Goal: Task Accomplishment & Management: Complete application form

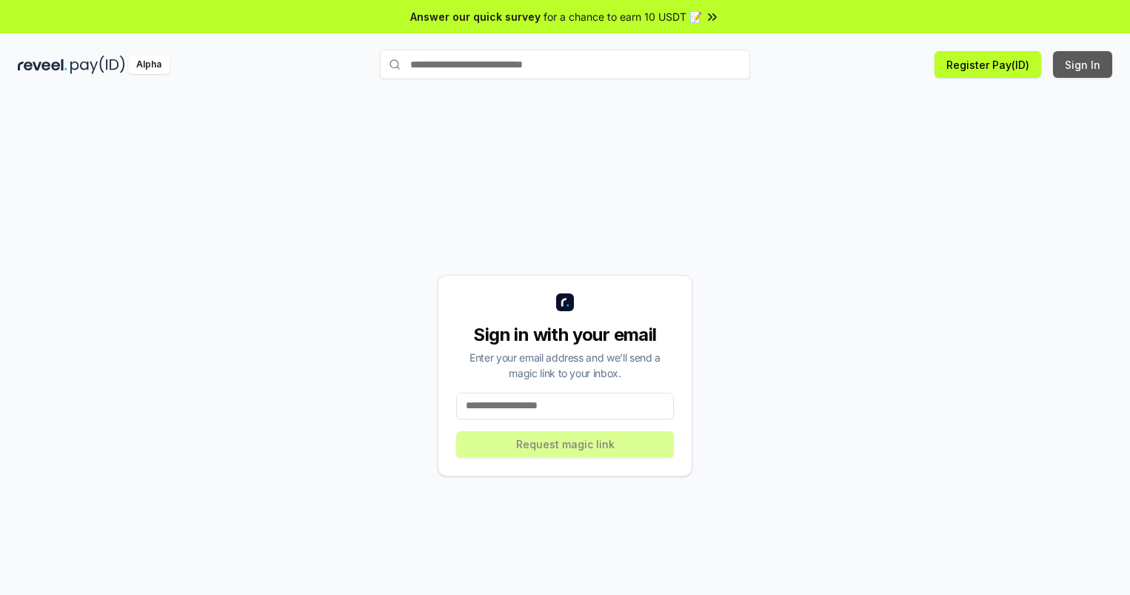
click at [1083, 64] on button "Sign In" at bounding box center [1082, 64] width 59 height 27
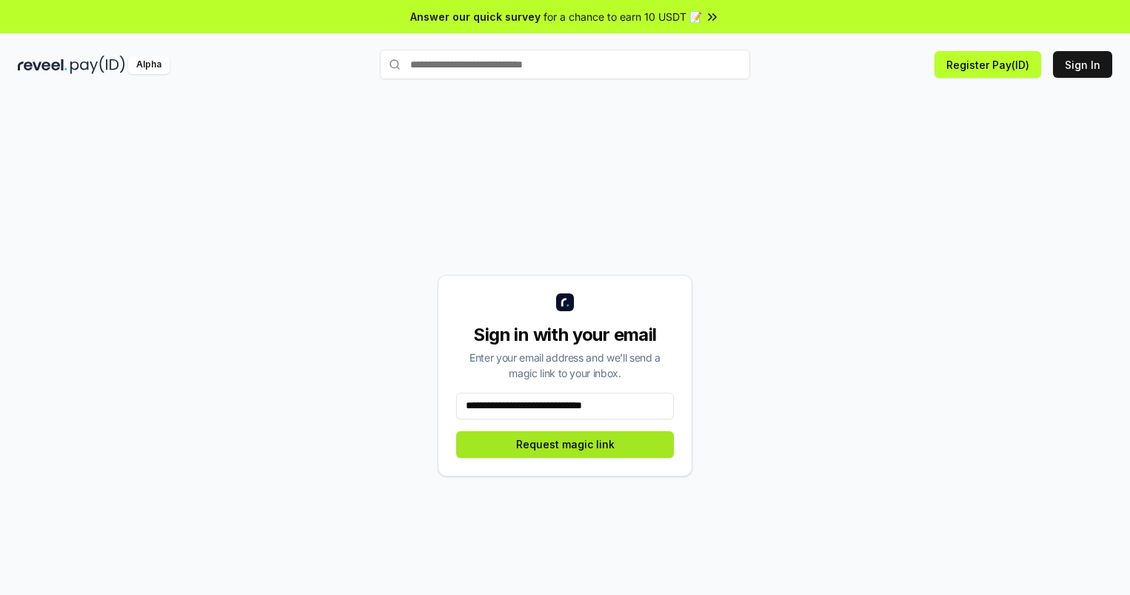
type input "**********"
click at [565, 444] on button "Request magic link" at bounding box center [565, 444] width 218 height 27
